Goal: Check status: Check status

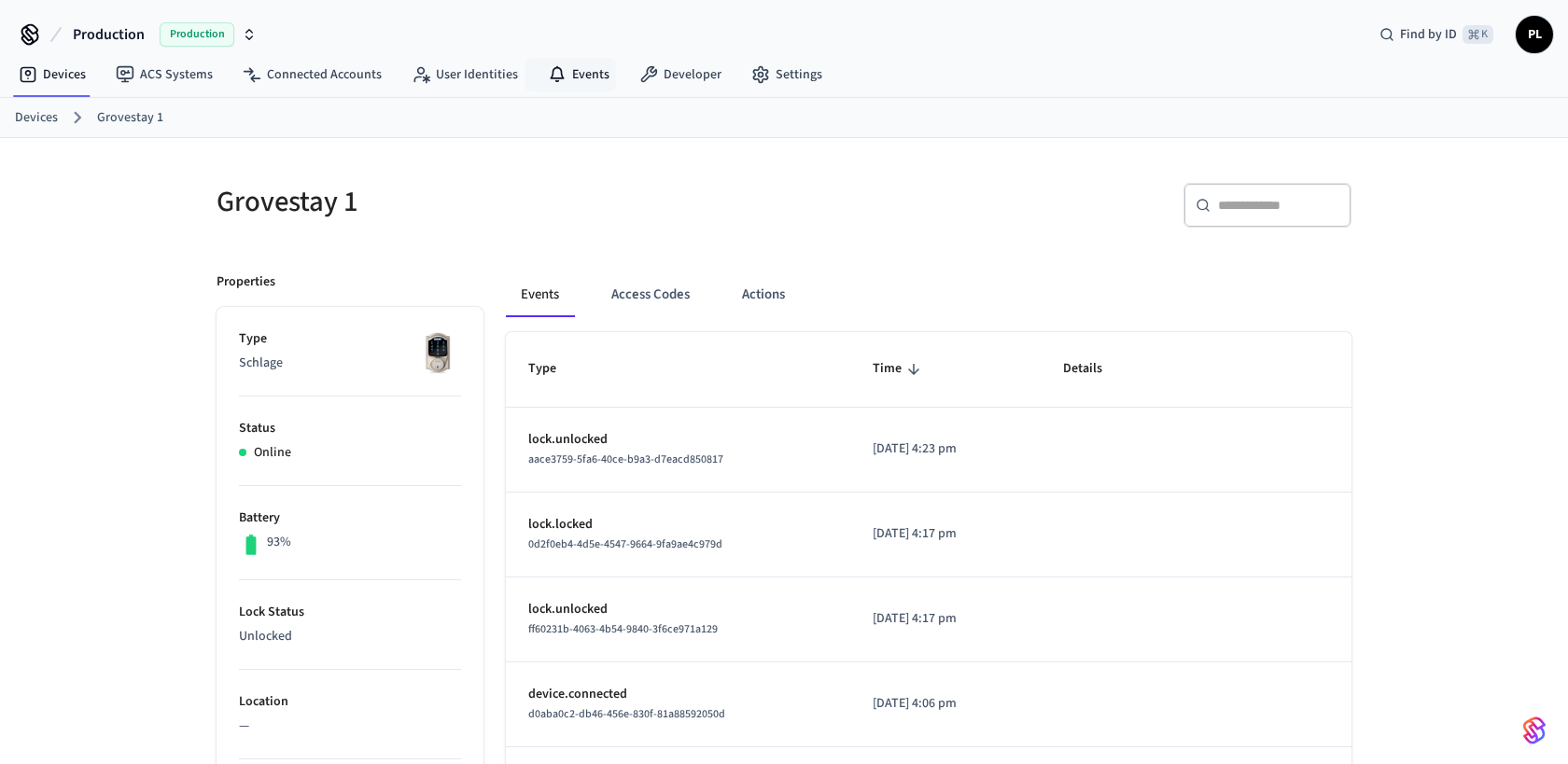
scroll to position [431, 0]
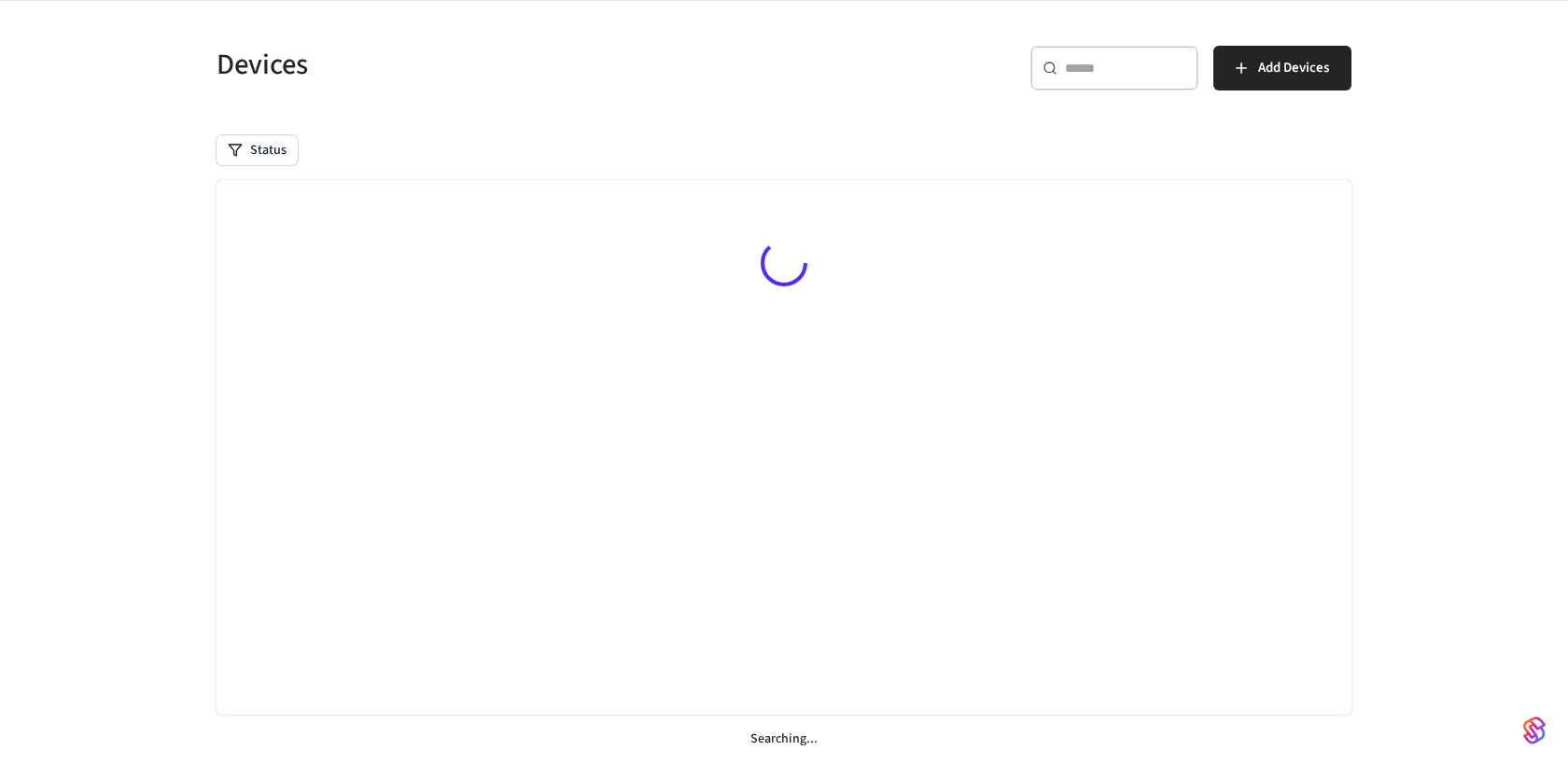
scroll to position [88, 0]
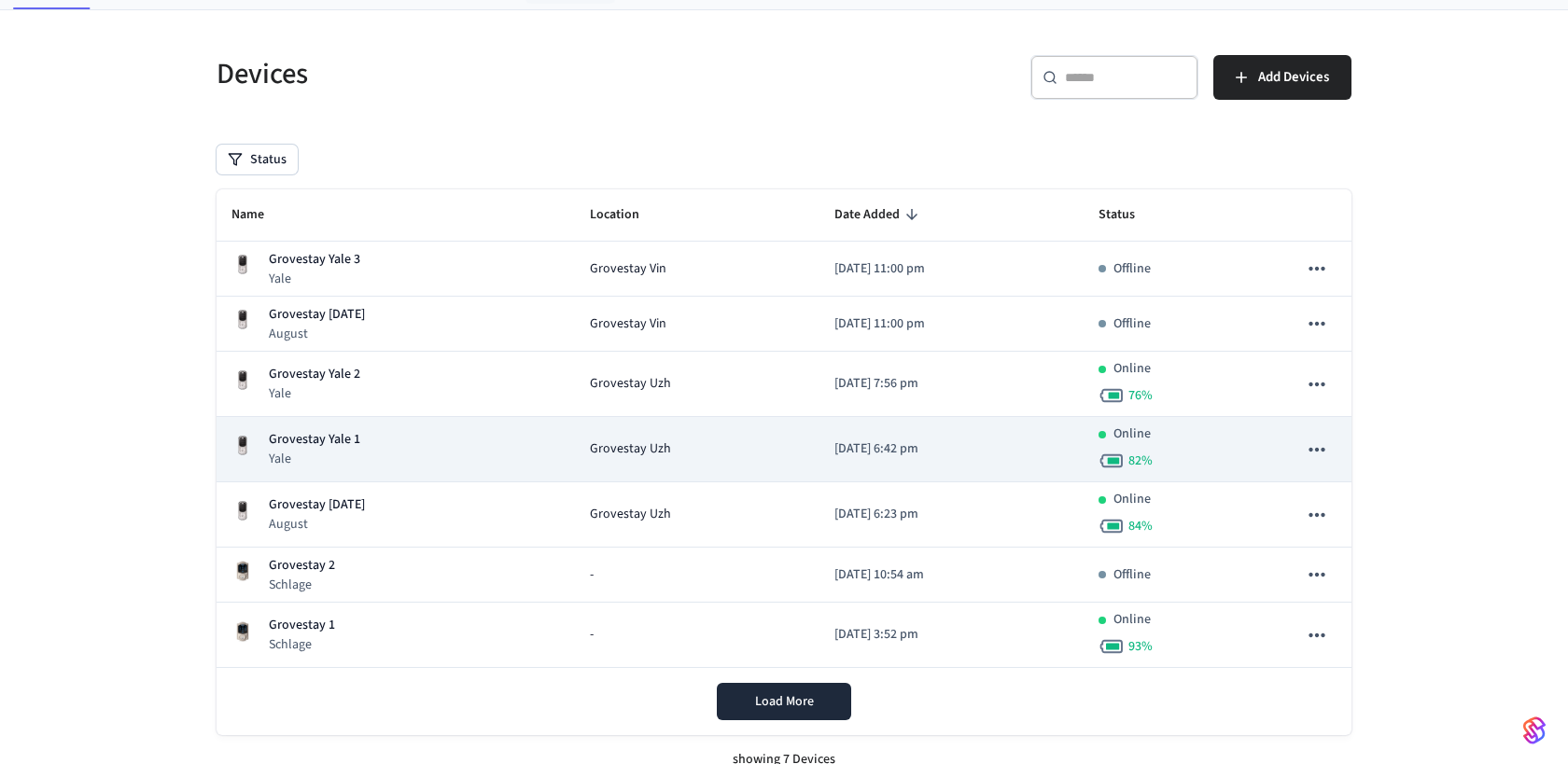
click at [342, 437] on p "Grovestay Yale 1" at bounding box center [314, 440] width 91 height 20
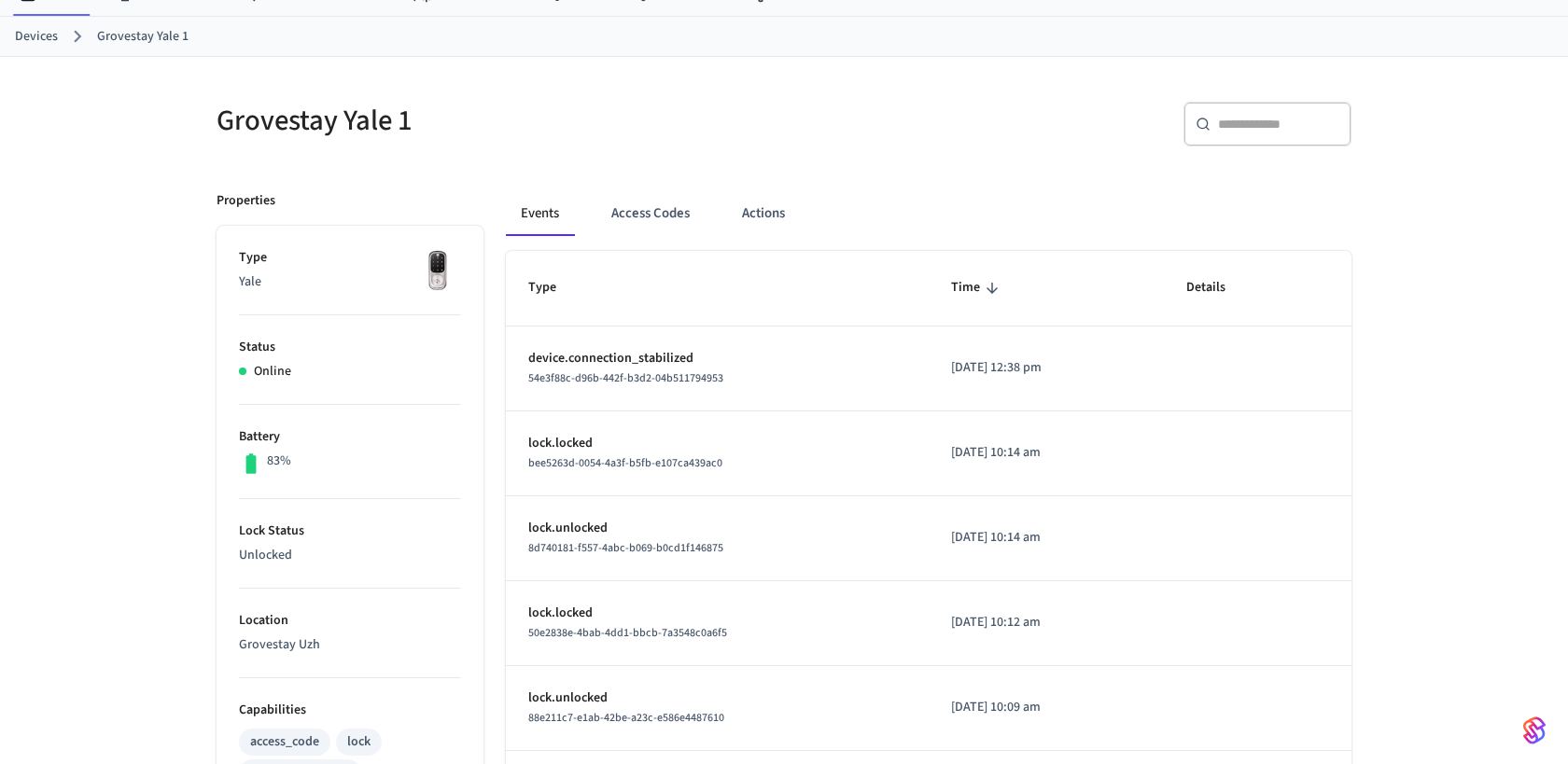
scroll to position [79, 0]
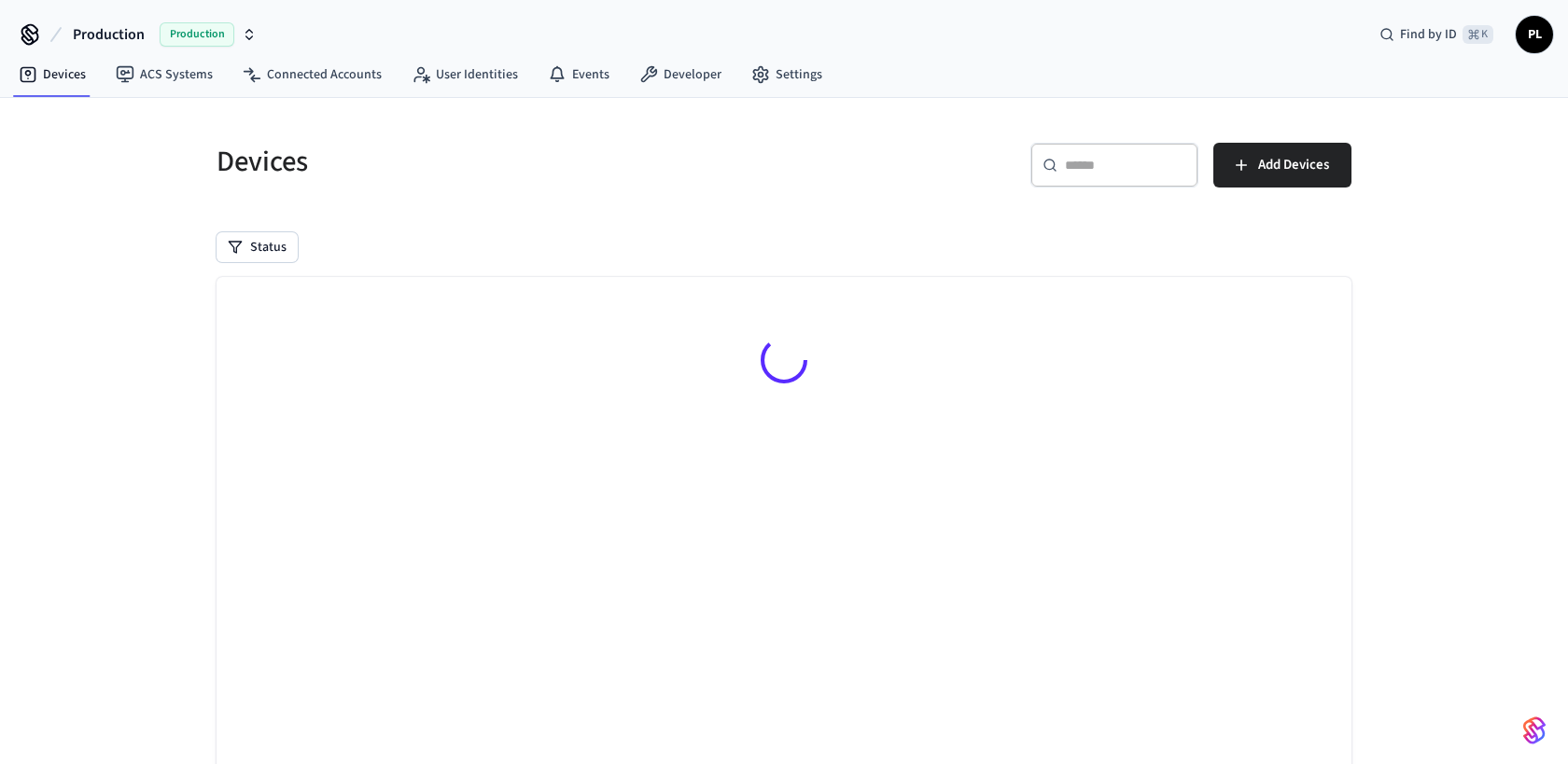
scroll to position [88, 0]
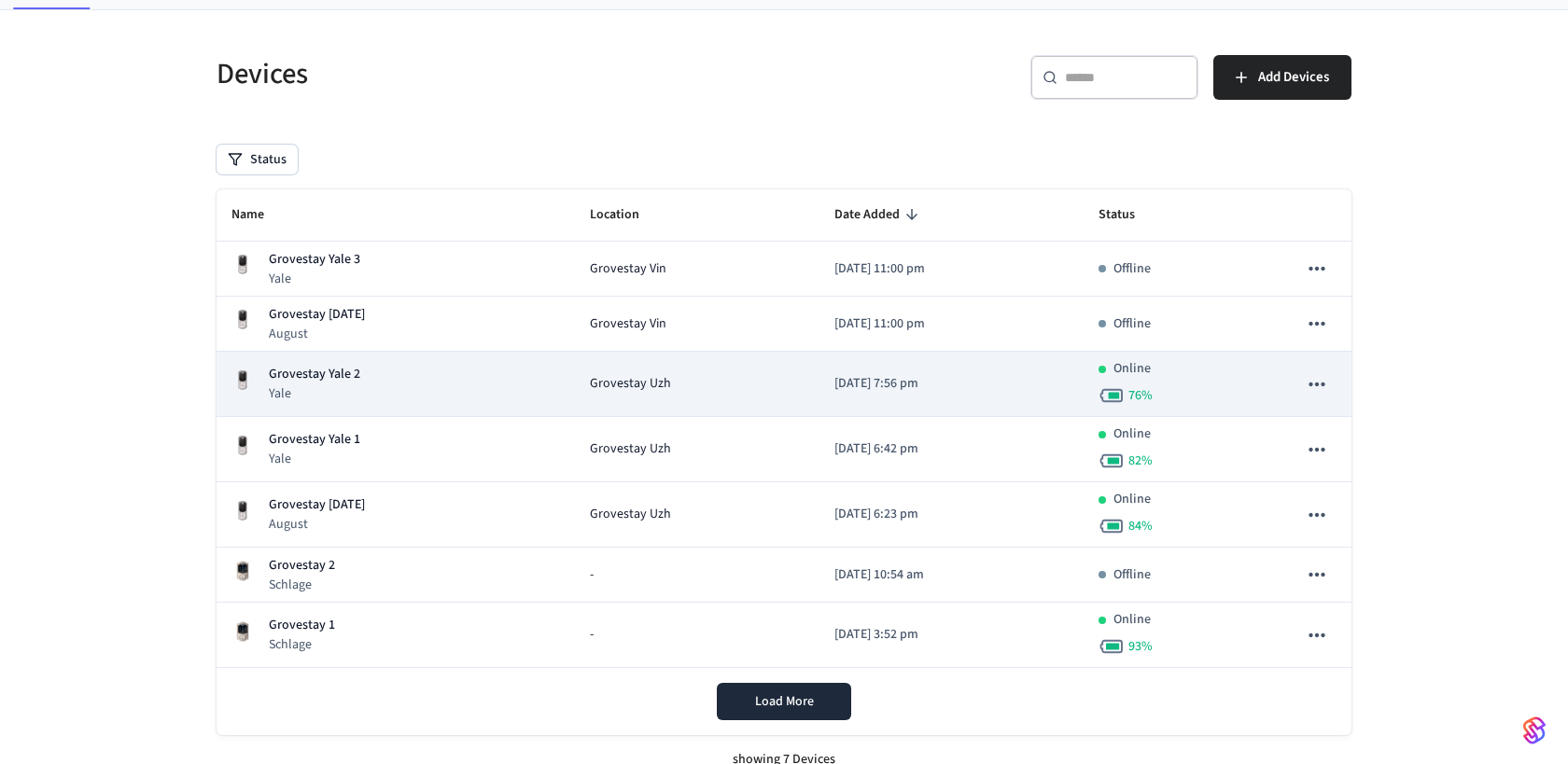
click at [322, 375] on p "Grovestay Yale 2" at bounding box center [314, 374] width 91 height 20
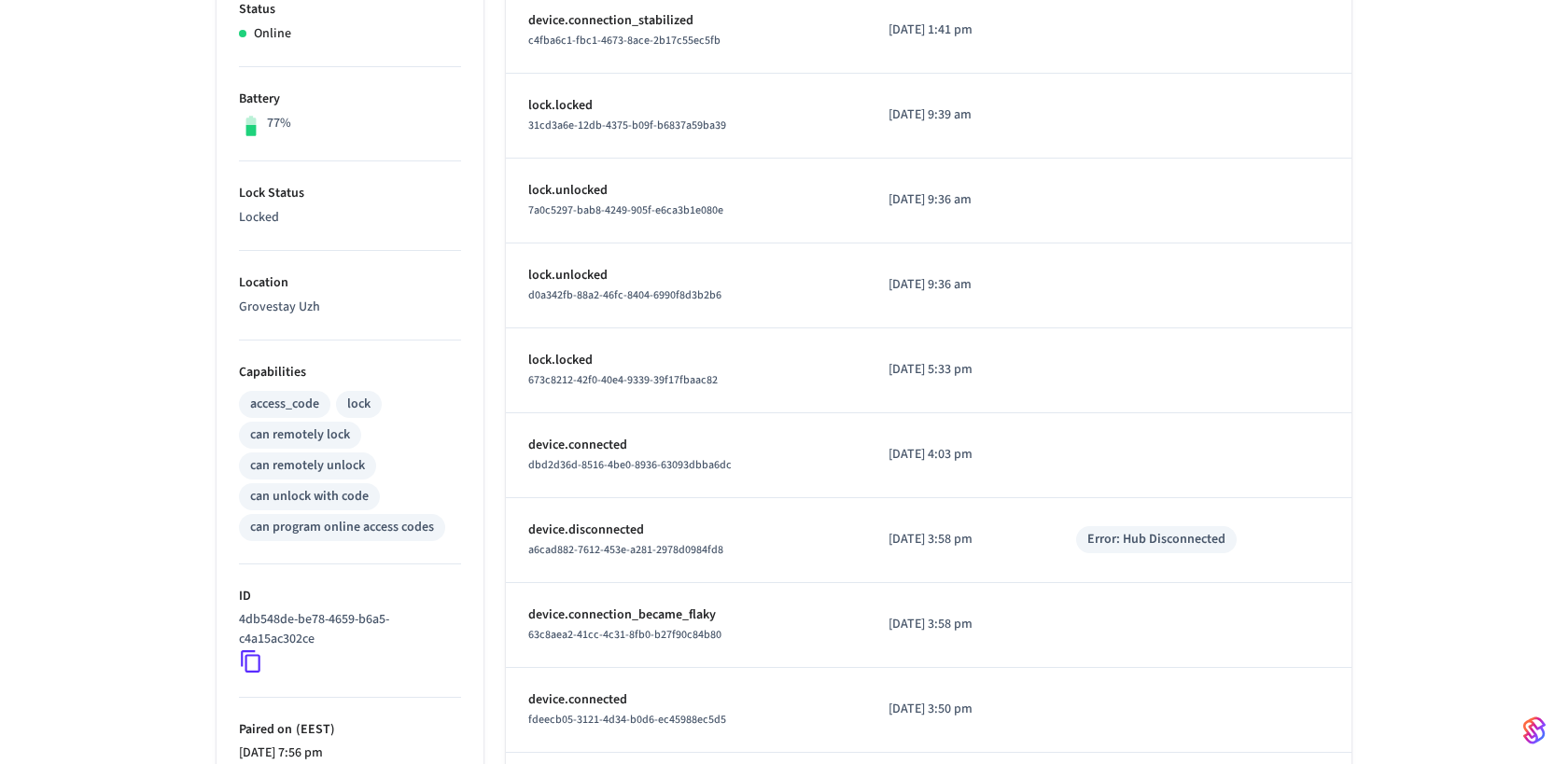
scroll to position [420, 0]
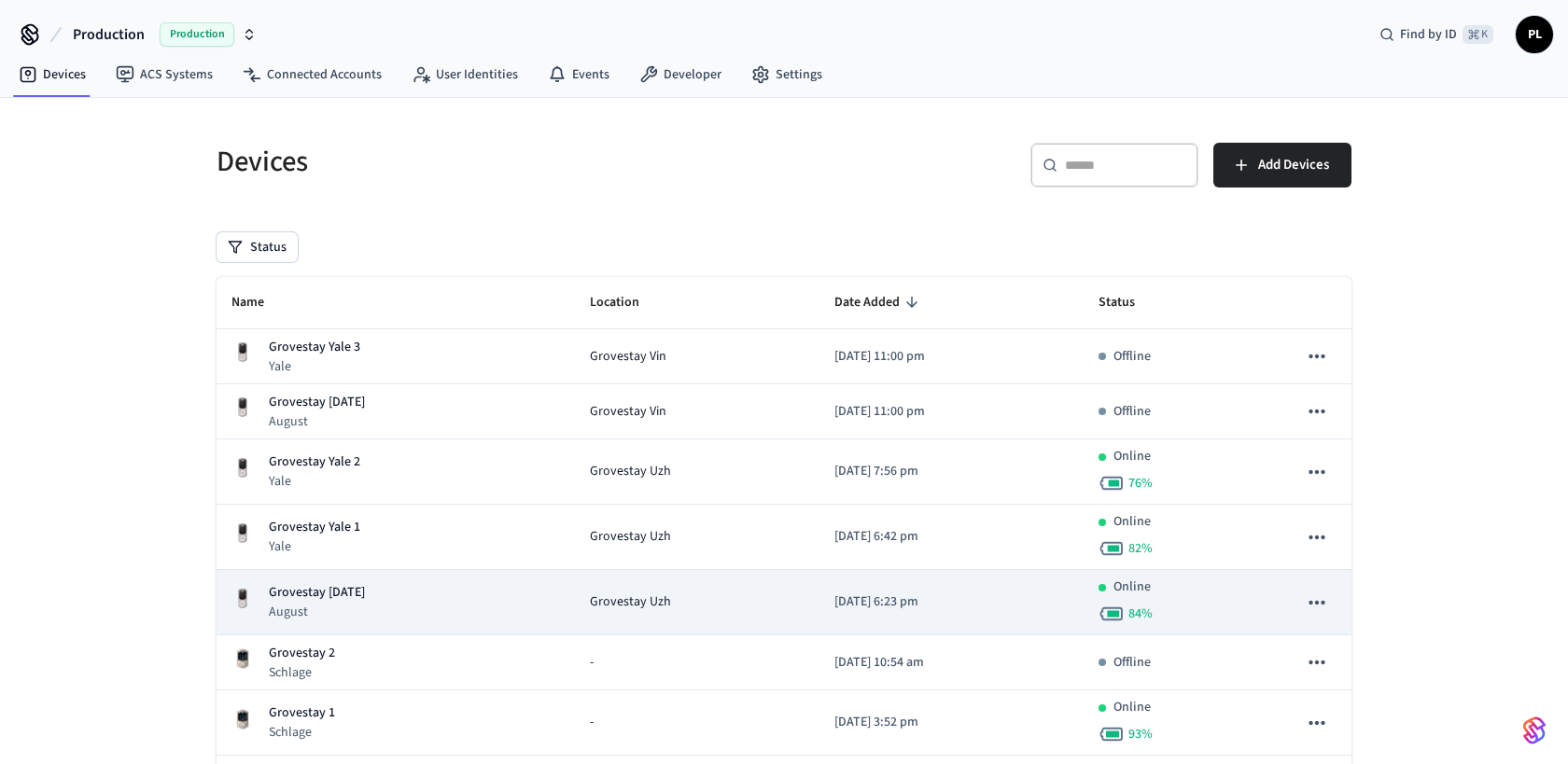
click at [343, 592] on p "Grovestay [DATE]" at bounding box center [317, 593] width 96 height 20
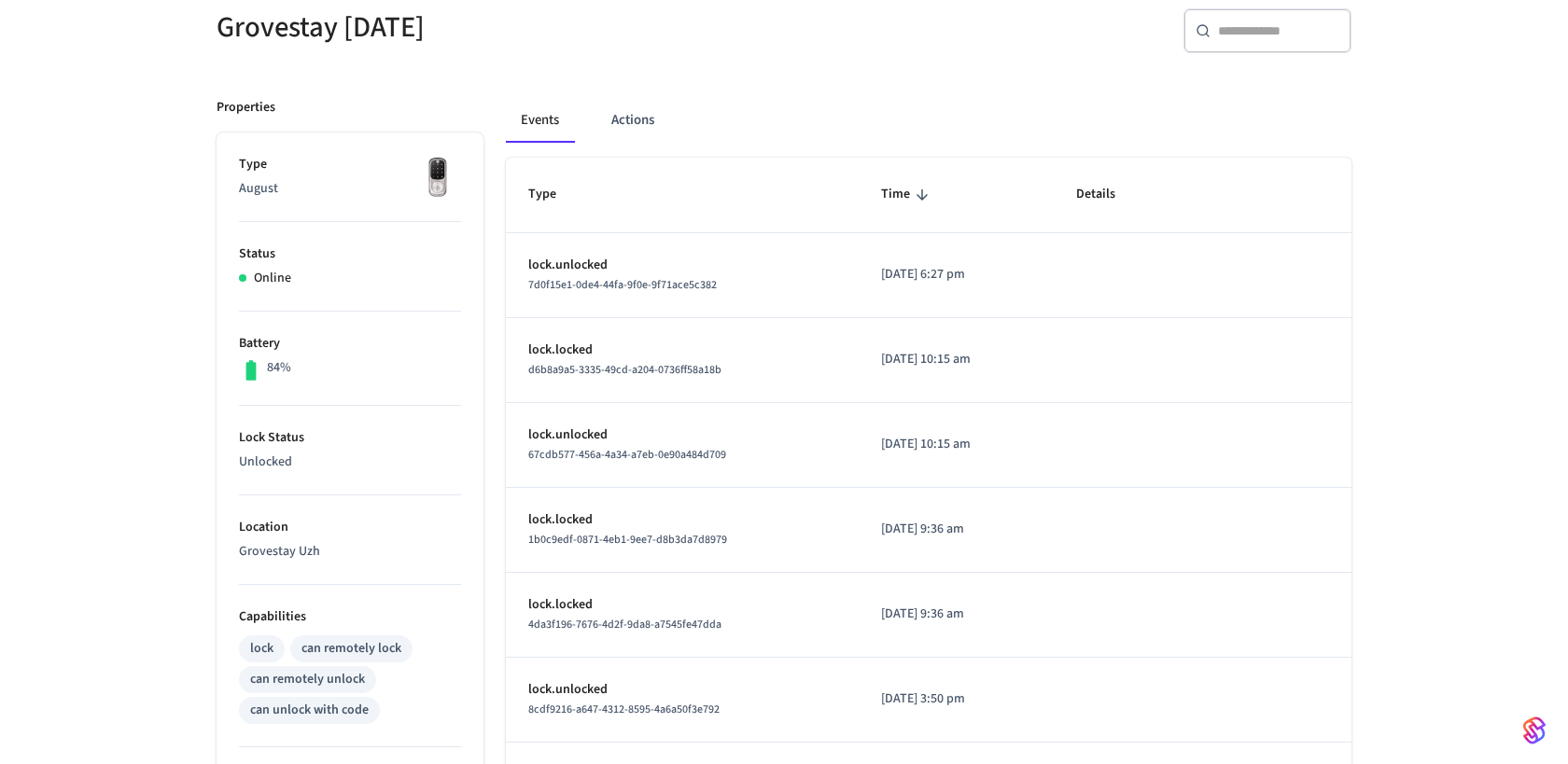
scroll to position [165, 0]
